Goal: Transaction & Acquisition: Purchase product/service

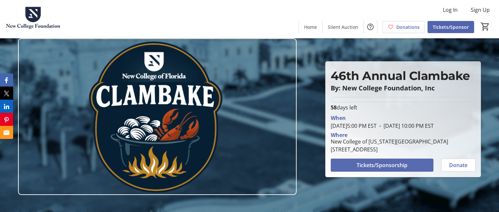
click at [404, 169] on span "Tickets/Sponsorship" at bounding box center [382, 166] width 51 height 8
